Goal: Entertainment & Leisure: Consume media (video, audio)

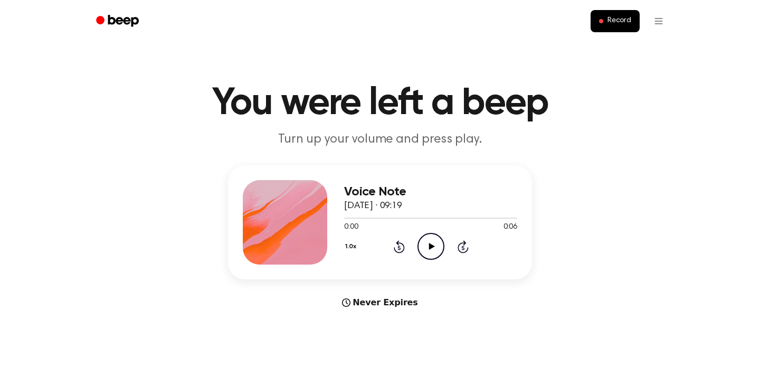
click at [430, 246] on icon at bounding box center [431, 246] width 6 height 7
click at [431, 246] on icon at bounding box center [431, 246] width 6 height 7
click at [424, 245] on icon "Play Audio" at bounding box center [430, 246] width 27 height 27
click at [404, 245] on icon "Rewind 5 seconds" at bounding box center [399, 246] width 12 height 14
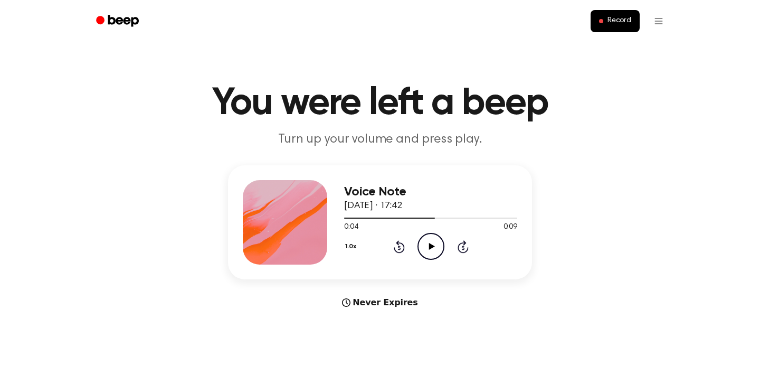
click at [404, 245] on icon "Rewind 5 seconds" at bounding box center [399, 246] width 12 height 14
click at [428, 244] on icon "Play Audio" at bounding box center [430, 246] width 27 height 27
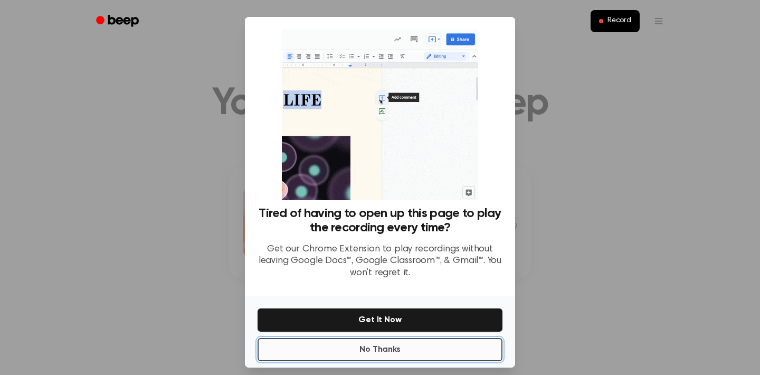
click at [431, 356] on button "No Thanks" at bounding box center [379, 349] width 245 height 23
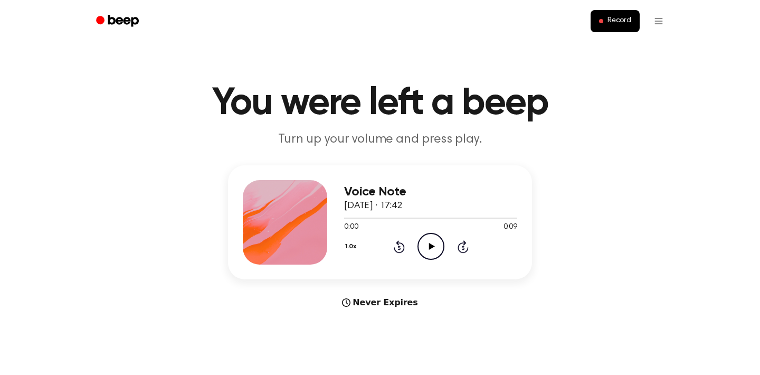
click at [428, 245] on icon at bounding box center [431, 246] width 6 height 7
click at [433, 243] on icon "Play Audio" at bounding box center [430, 246] width 27 height 27
